Goal: Task Accomplishment & Management: Manage account settings

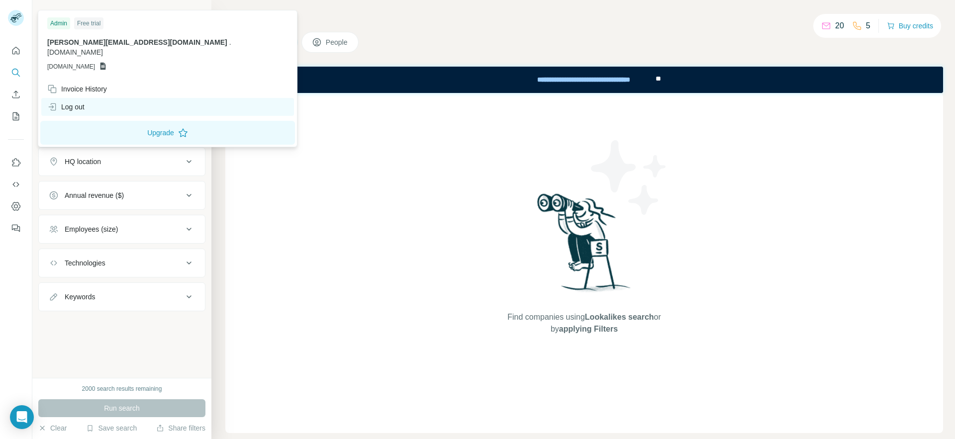
click at [79, 102] on div "Log out" at bounding box center [65, 107] width 37 height 10
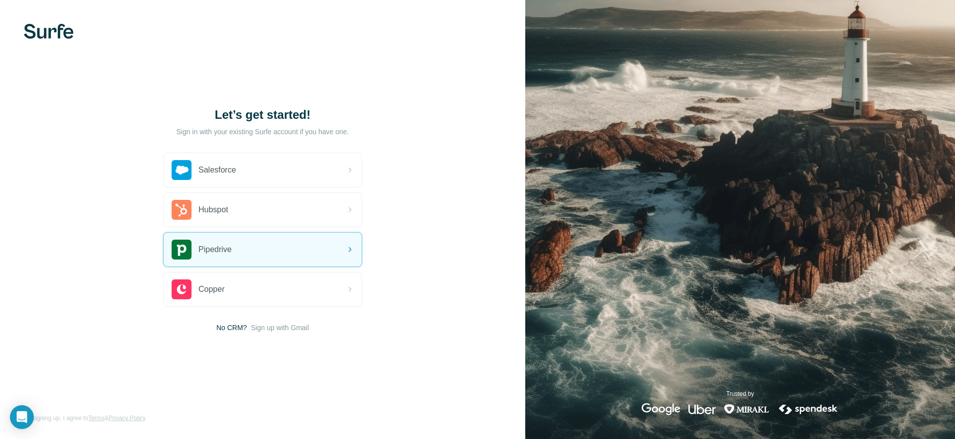
click at [35, 31] on img at bounding box center [49, 31] width 50 height 15
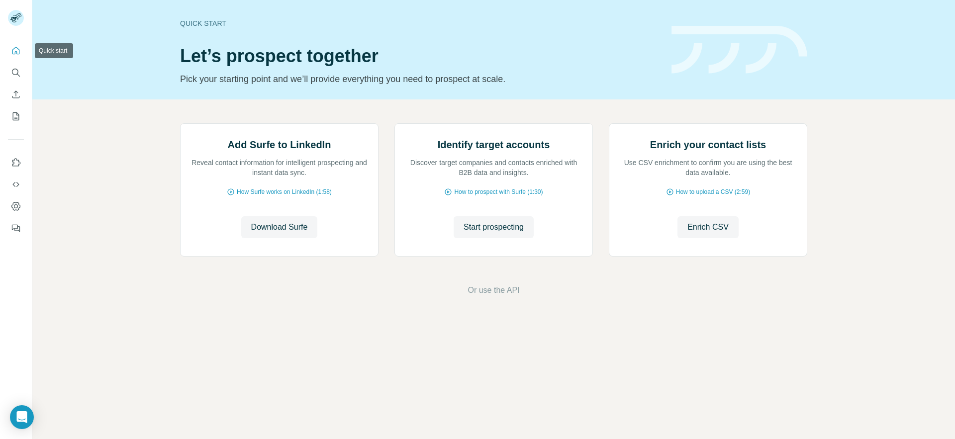
click at [15, 54] on icon "Quick start" at bounding box center [16, 51] width 10 height 10
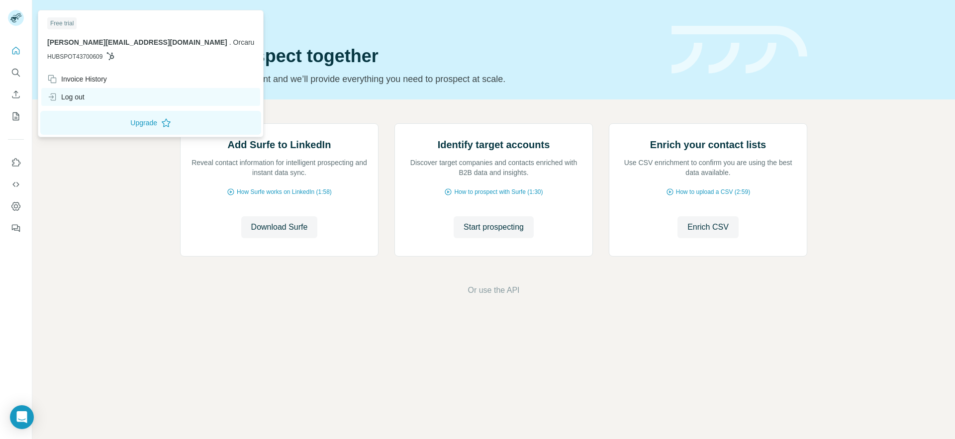
click at [61, 101] on div "Log out" at bounding box center [65, 97] width 37 height 10
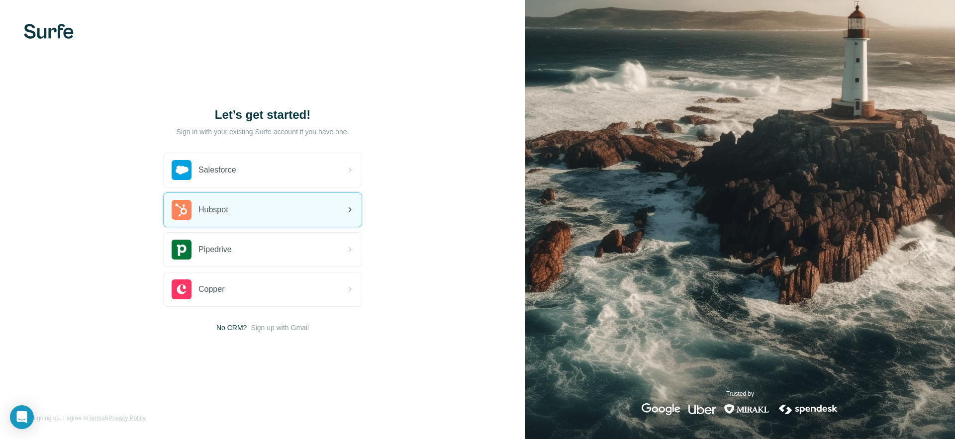
click at [338, 211] on div "Hubspot" at bounding box center [263, 210] width 198 height 34
